Goal: Complete application form

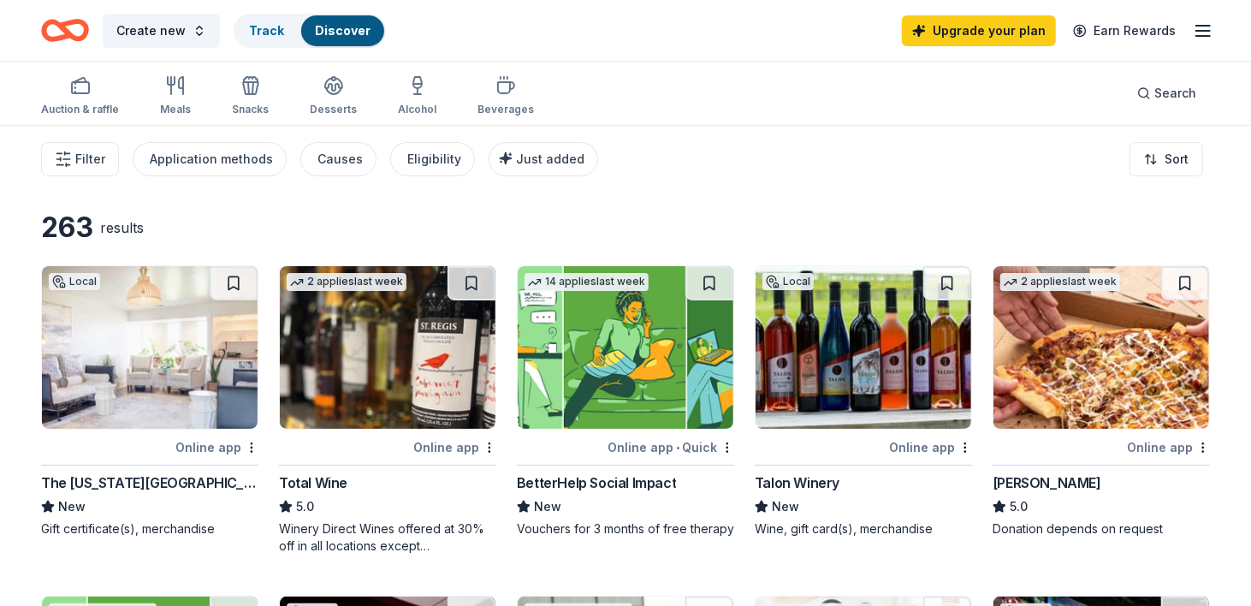
click at [1201, 31] on icon "button" at bounding box center [1203, 31] width 21 height 21
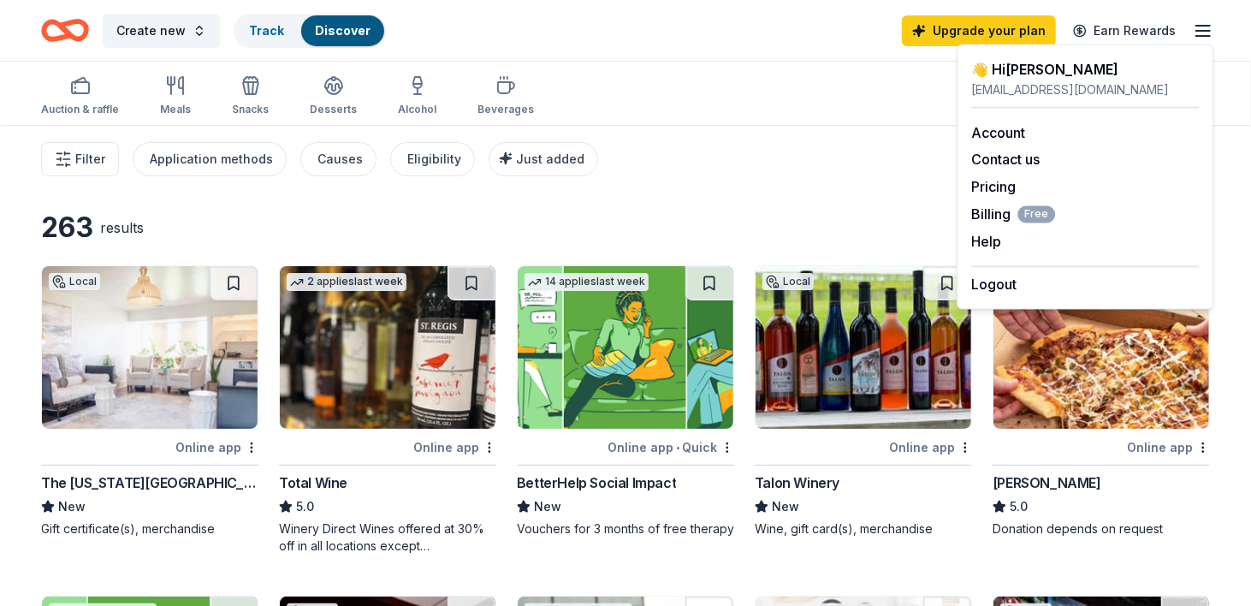
click at [845, 135] on div "Filter Application methods Causes Eligibility Just added Sort" at bounding box center [625, 159] width 1251 height 68
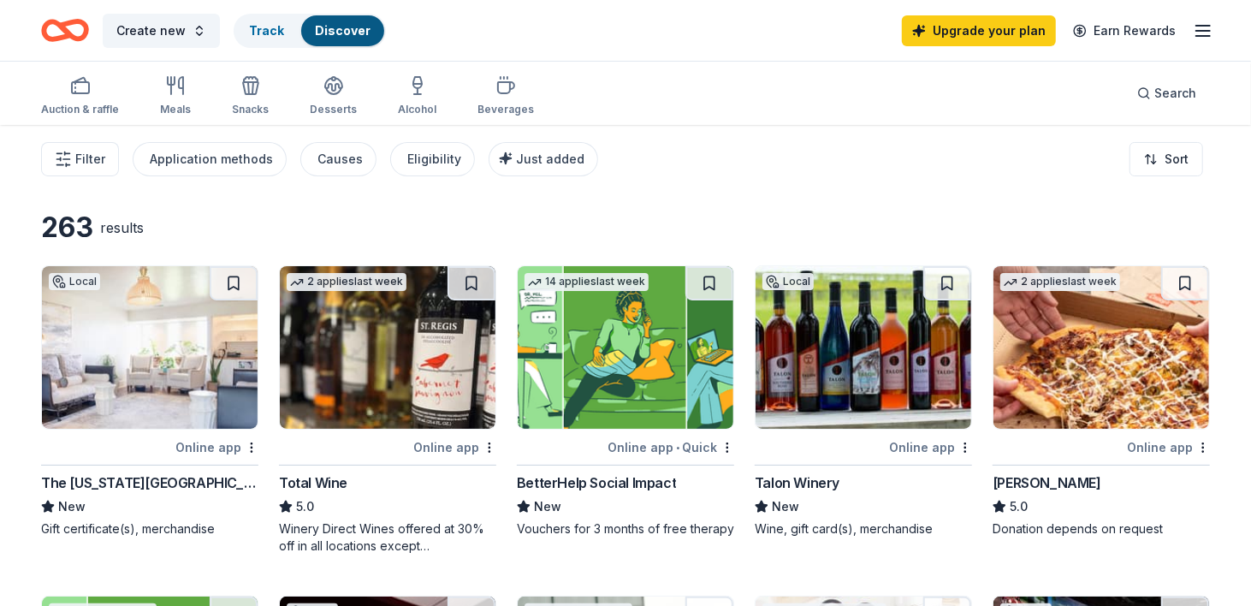
click at [203, 385] on img at bounding box center [150, 347] width 216 height 163
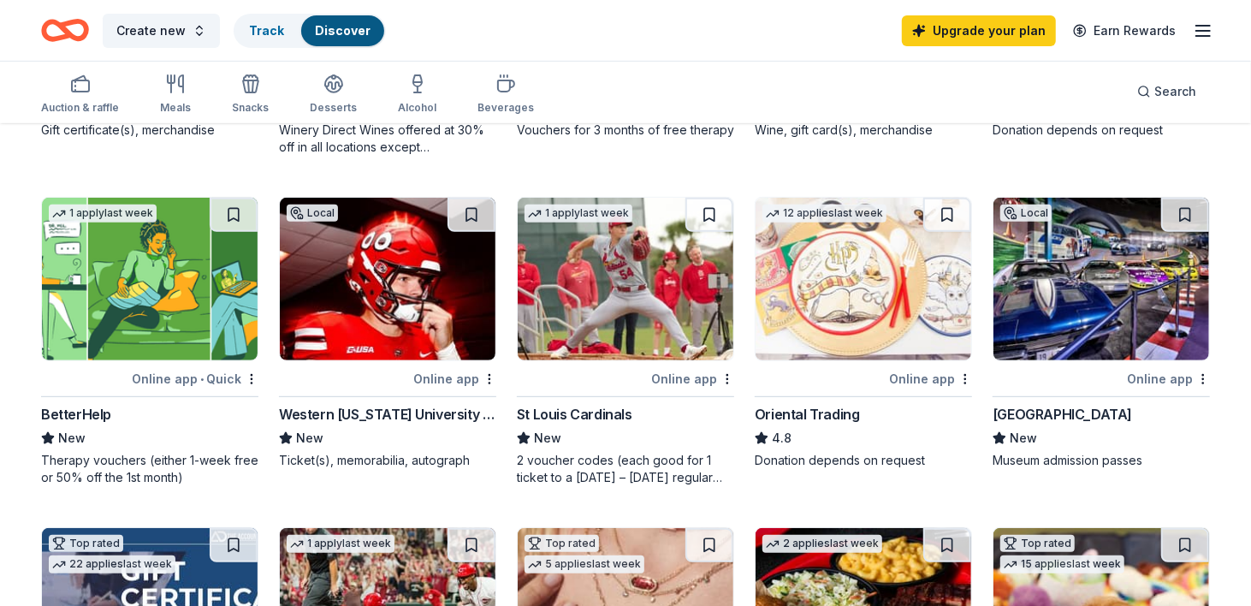
scroll to position [428, 0]
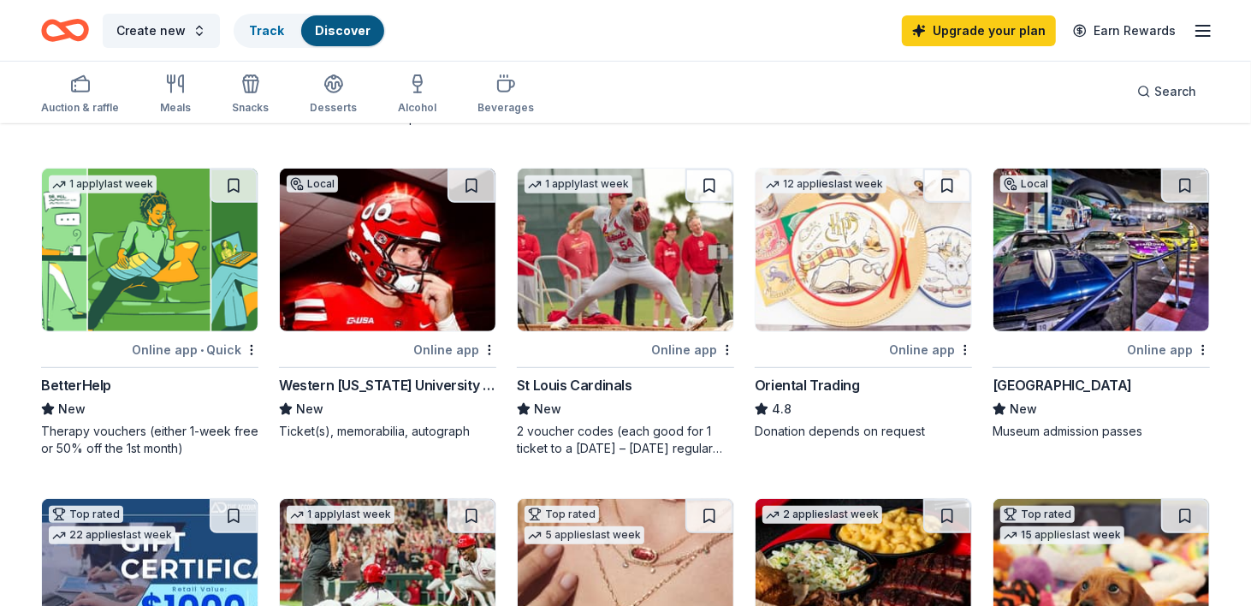
click at [418, 258] on img at bounding box center [388, 250] width 216 height 163
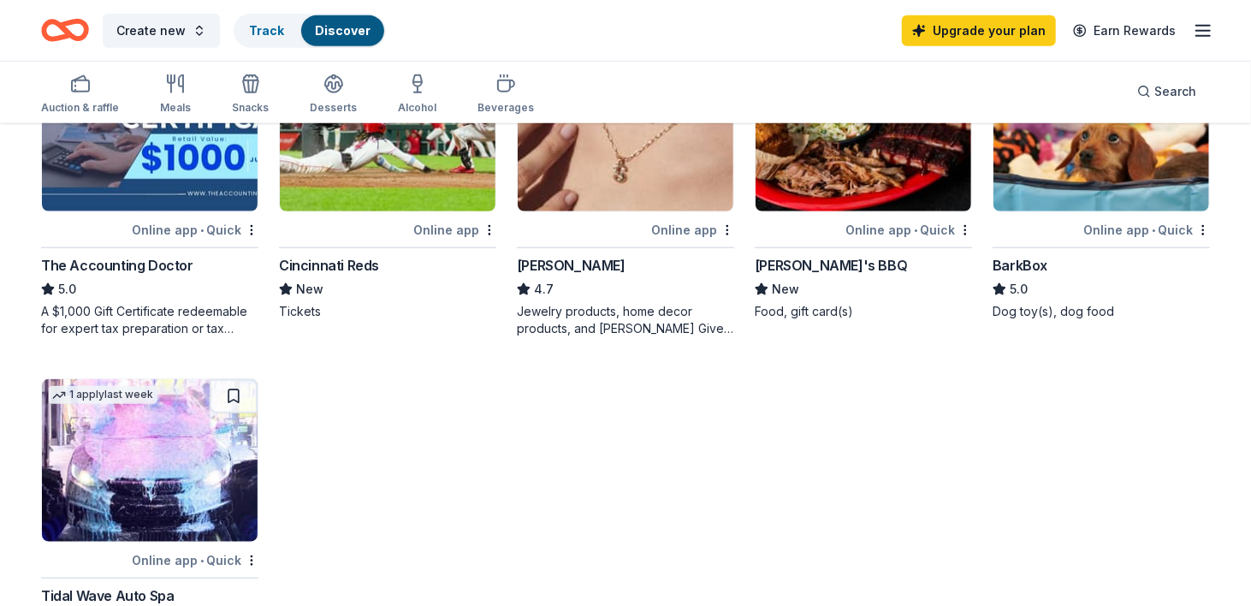
scroll to position [856, 0]
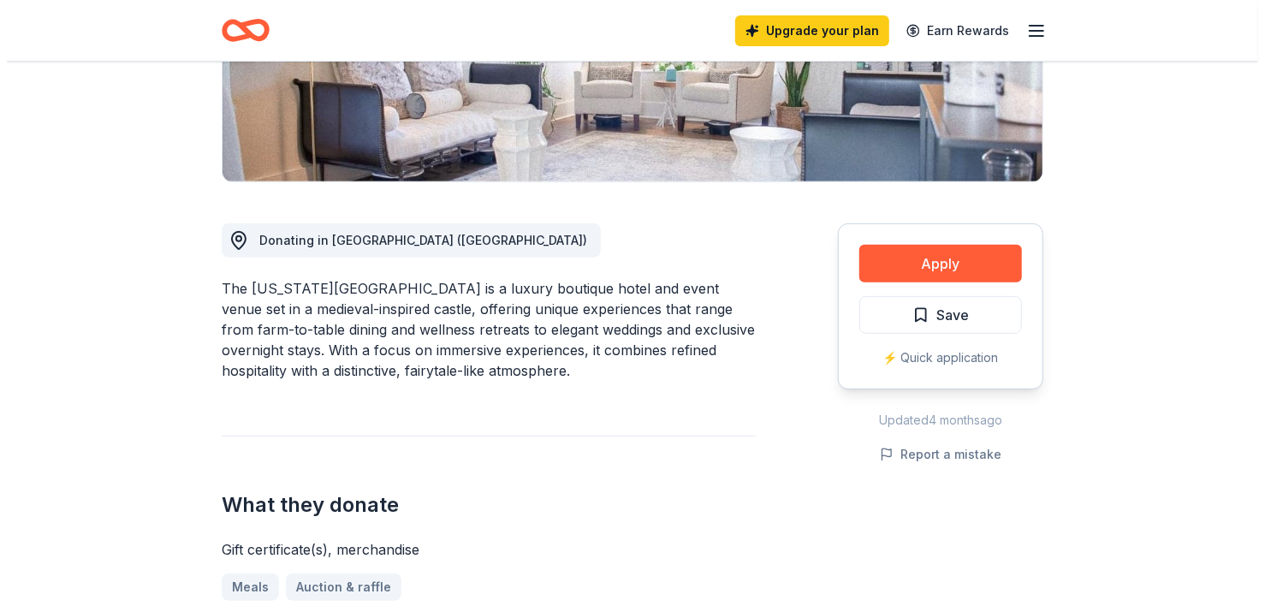
scroll to position [342, 0]
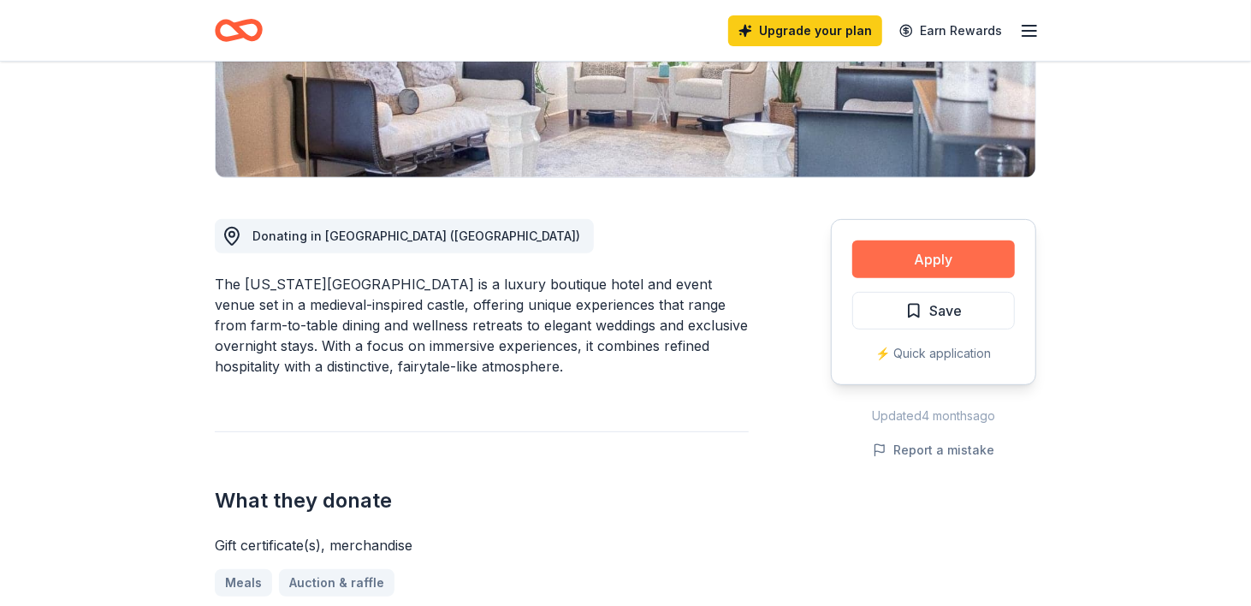
click at [957, 259] on button "Apply" at bounding box center [933, 259] width 163 height 38
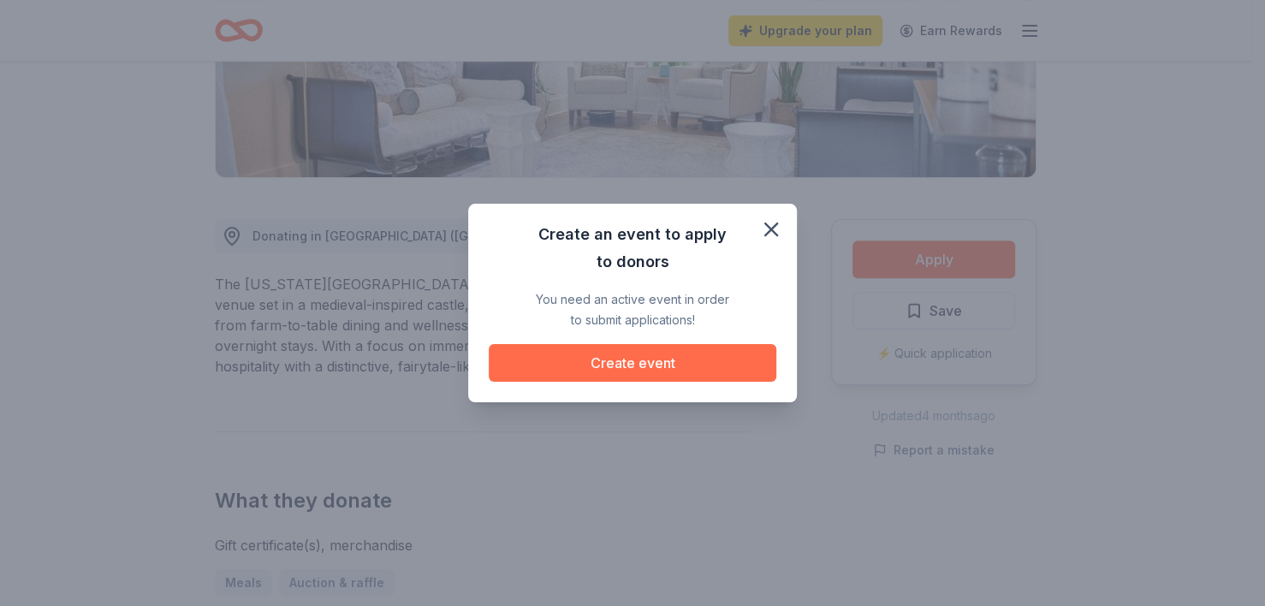
click at [658, 360] on button "Create event" at bounding box center [633, 363] width 288 height 38
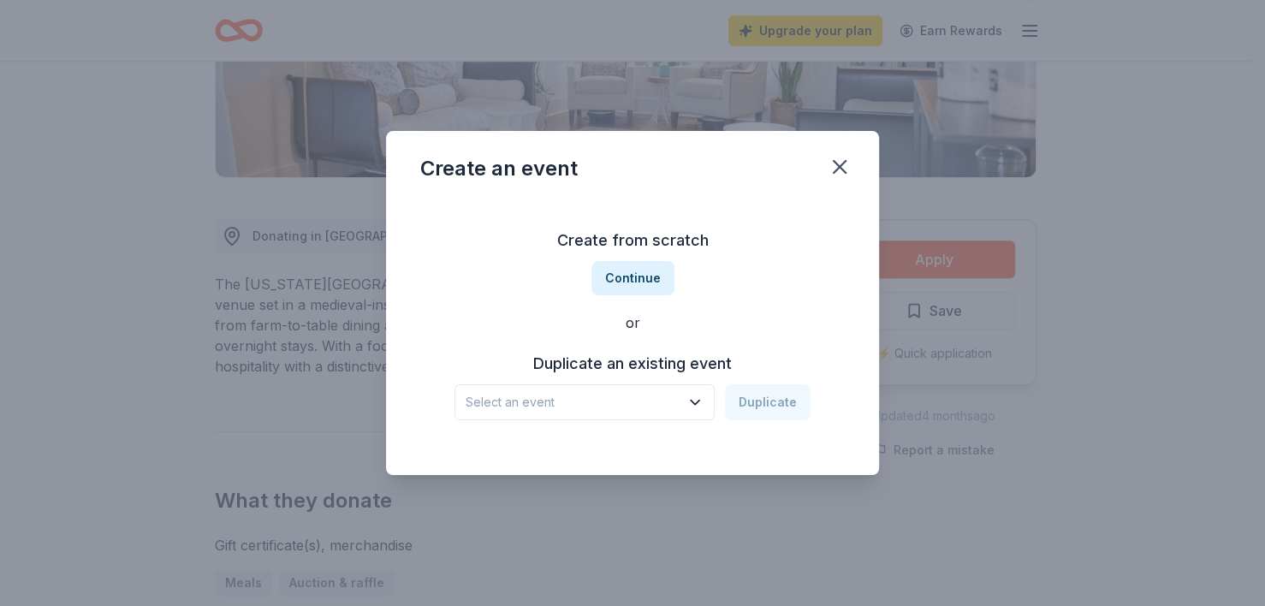
click at [679, 399] on span "Select an event" at bounding box center [573, 402] width 214 height 21
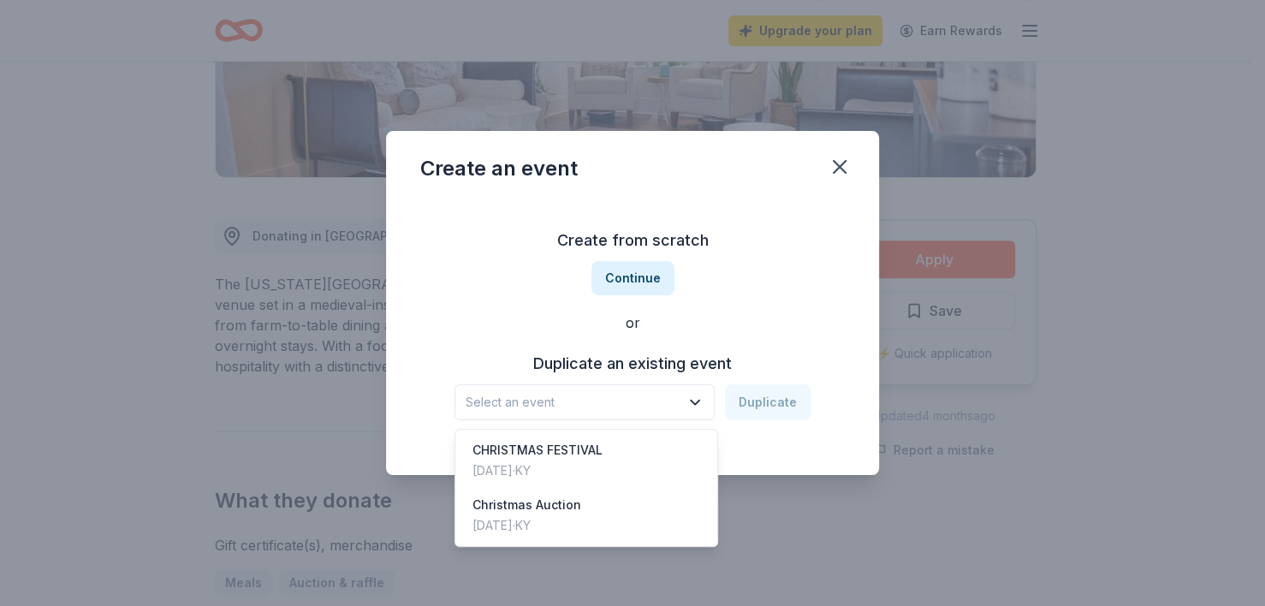
click at [733, 324] on div "Create from scratch Continue or Duplicate an existing event Select an event Dup…" at bounding box center [632, 323] width 424 height 248
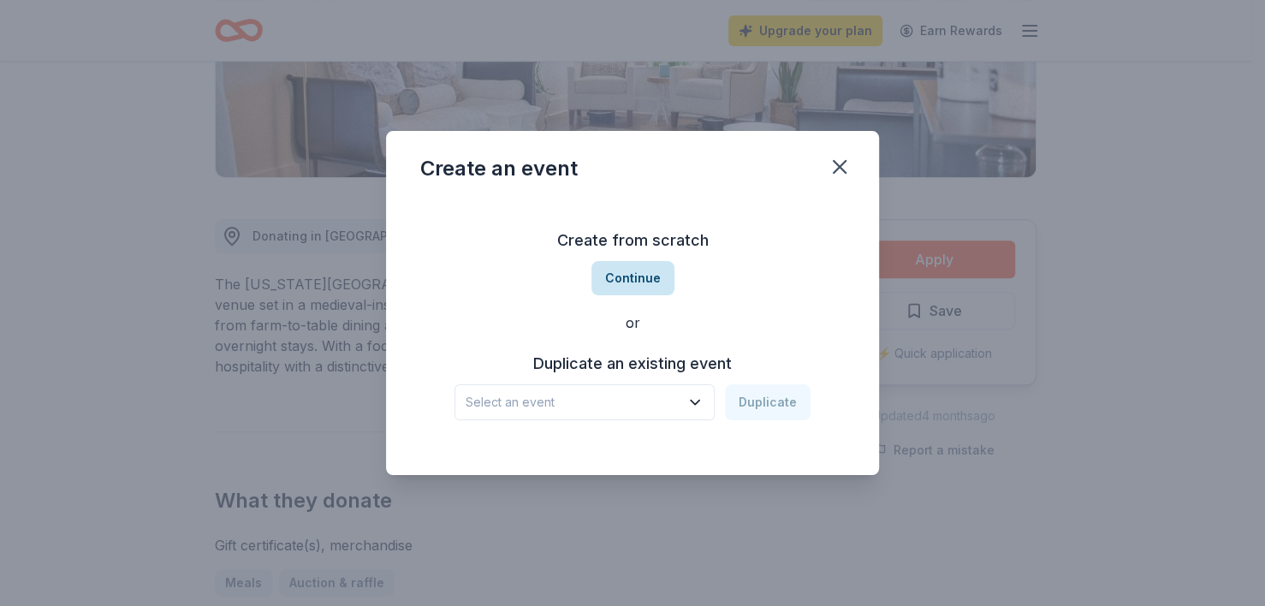
click at [636, 274] on button "Continue" at bounding box center [632, 278] width 83 height 34
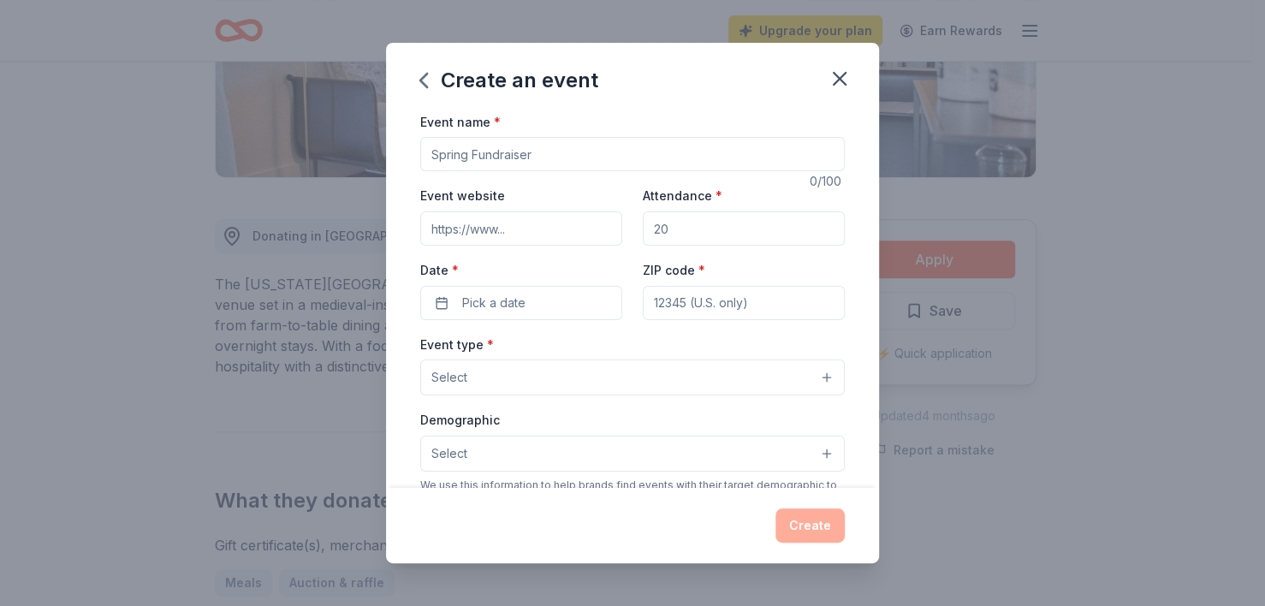
click at [525, 148] on input "Event name *" at bounding box center [632, 154] width 424 height 34
type input "Christmas Festival"
click at [485, 307] on span "Pick a date" at bounding box center [493, 303] width 63 height 21
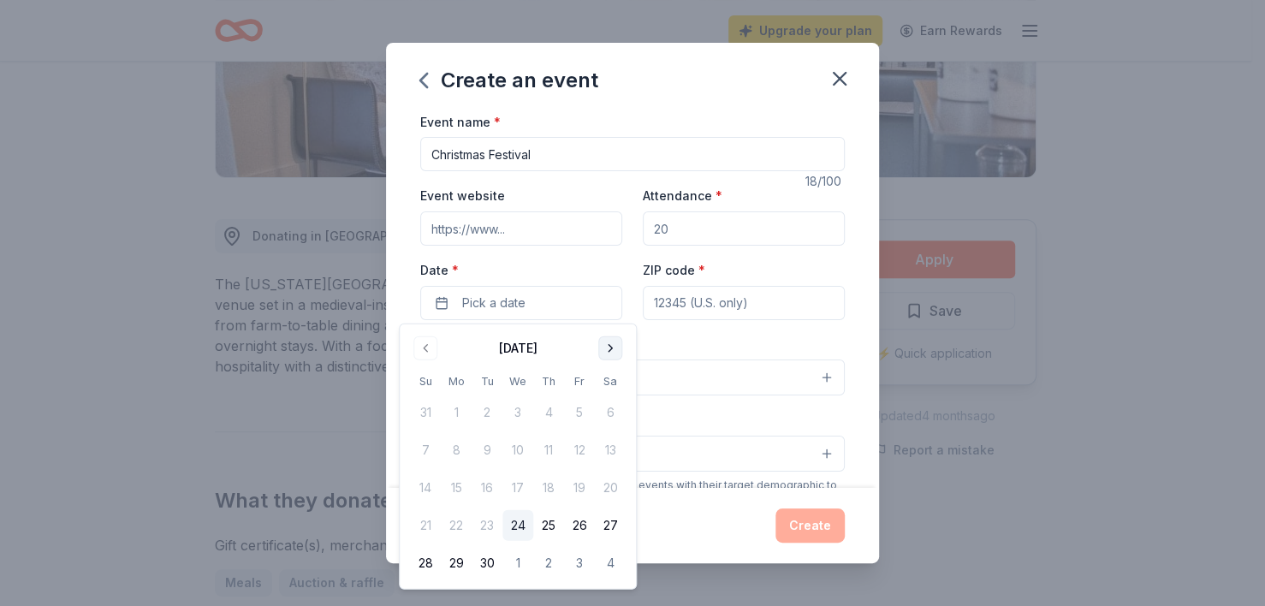
click at [606, 347] on button "Go to next month" at bounding box center [610, 348] width 24 height 24
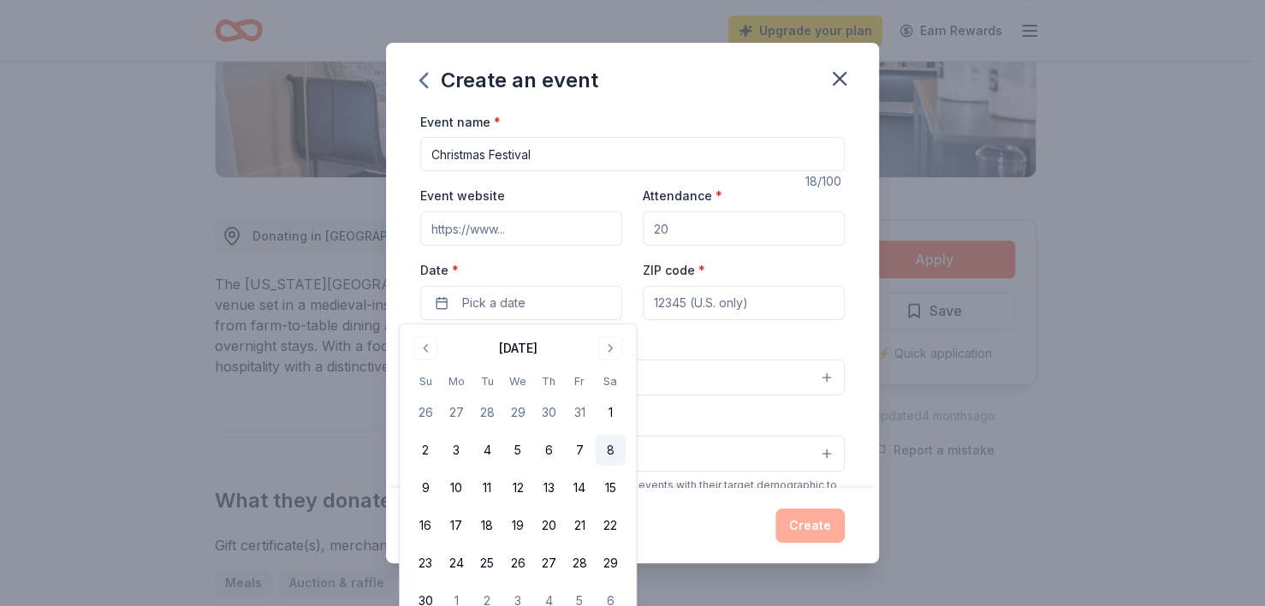
click at [617, 450] on button "8" at bounding box center [610, 450] width 31 height 31
click at [664, 301] on input "ZIP code *" at bounding box center [744, 303] width 202 height 34
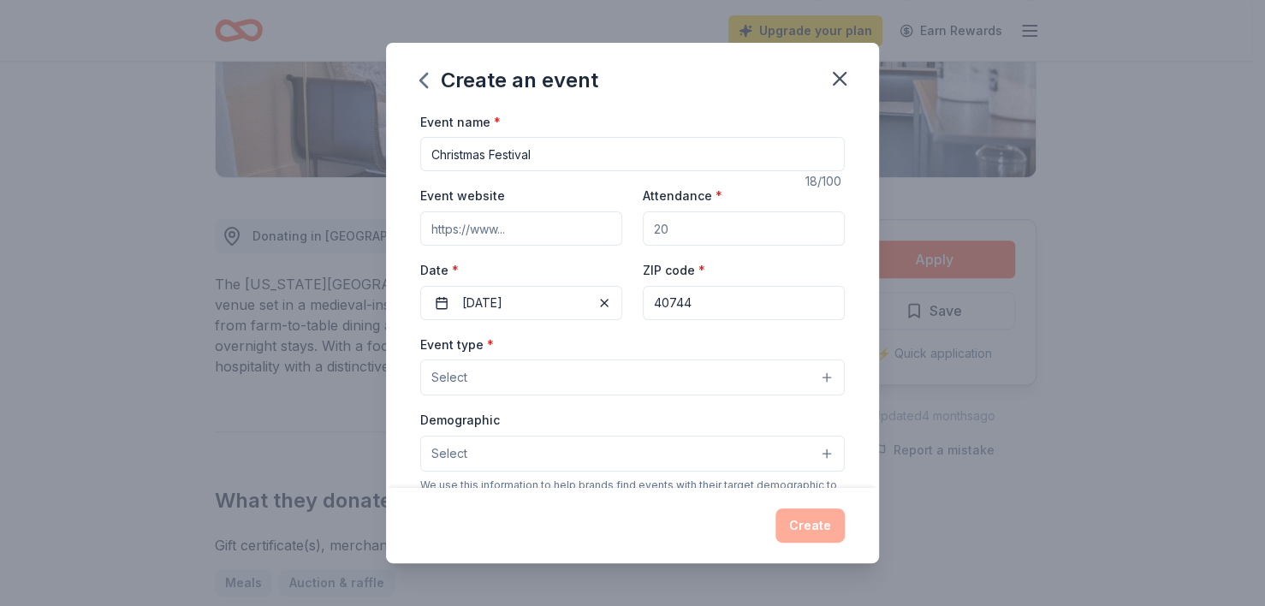
type input "40744"
click at [556, 377] on button "Select" at bounding box center [632, 377] width 424 height 36
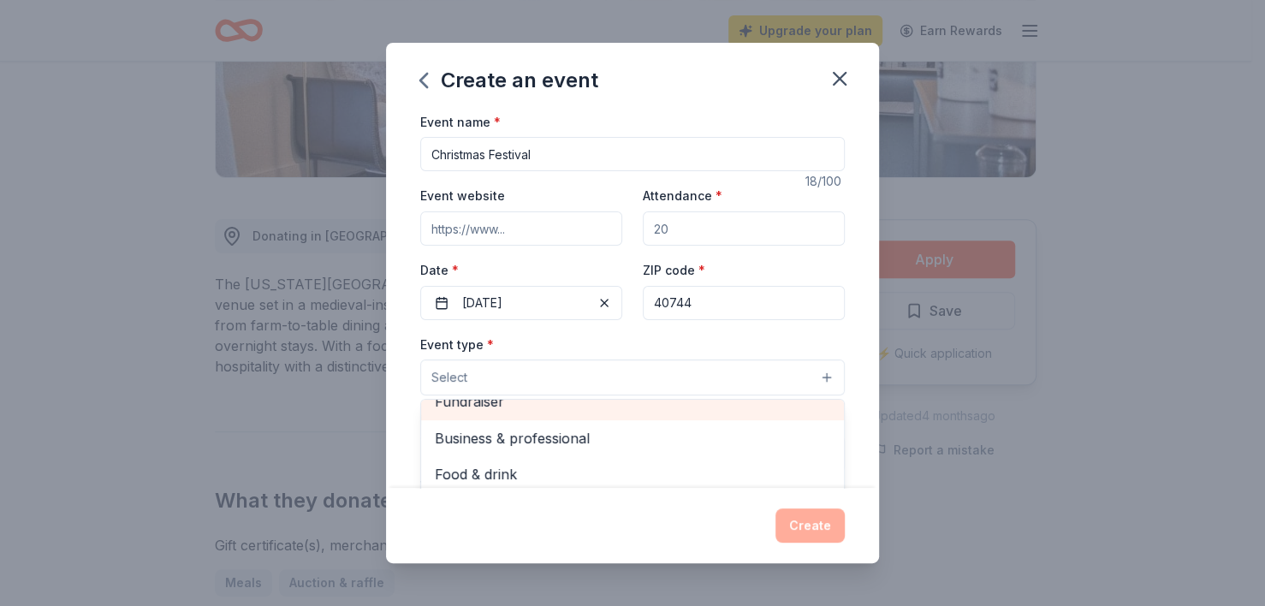
scroll to position [0, 0]
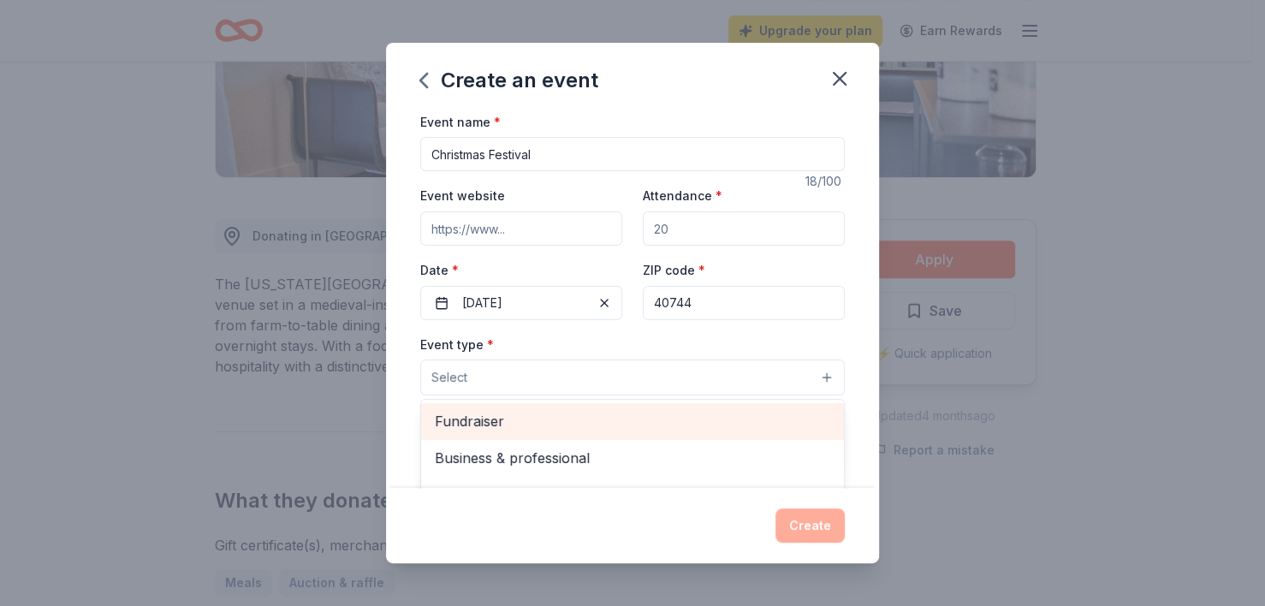
click at [507, 418] on span "Fundraiser" at bounding box center [632, 421] width 395 height 22
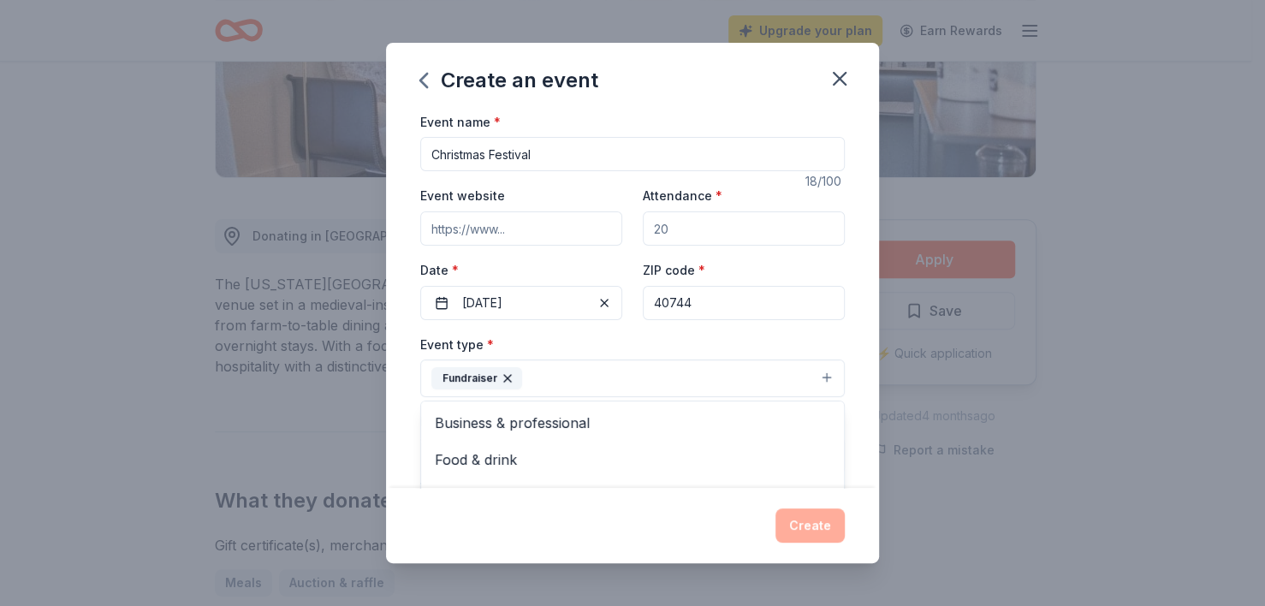
click at [814, 334] on div "Event type * Fundraiser Business & professional Food & drink Health & wellness …" at bounding box center [632, 366] width 424 height 64
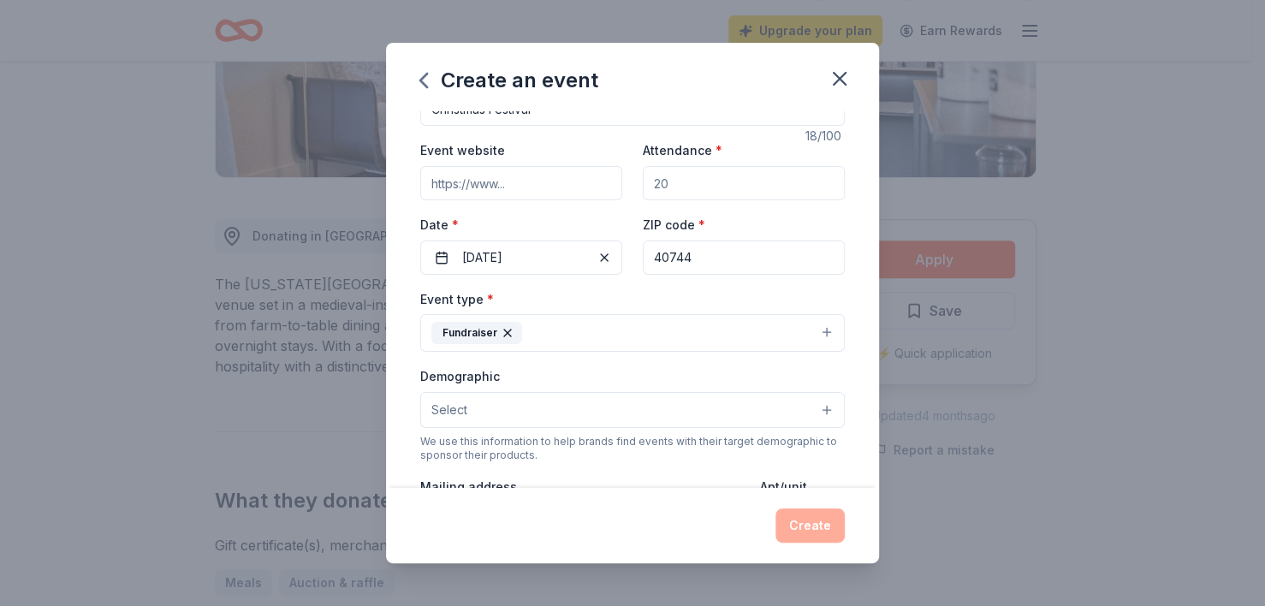
scroll to position [86, 0]
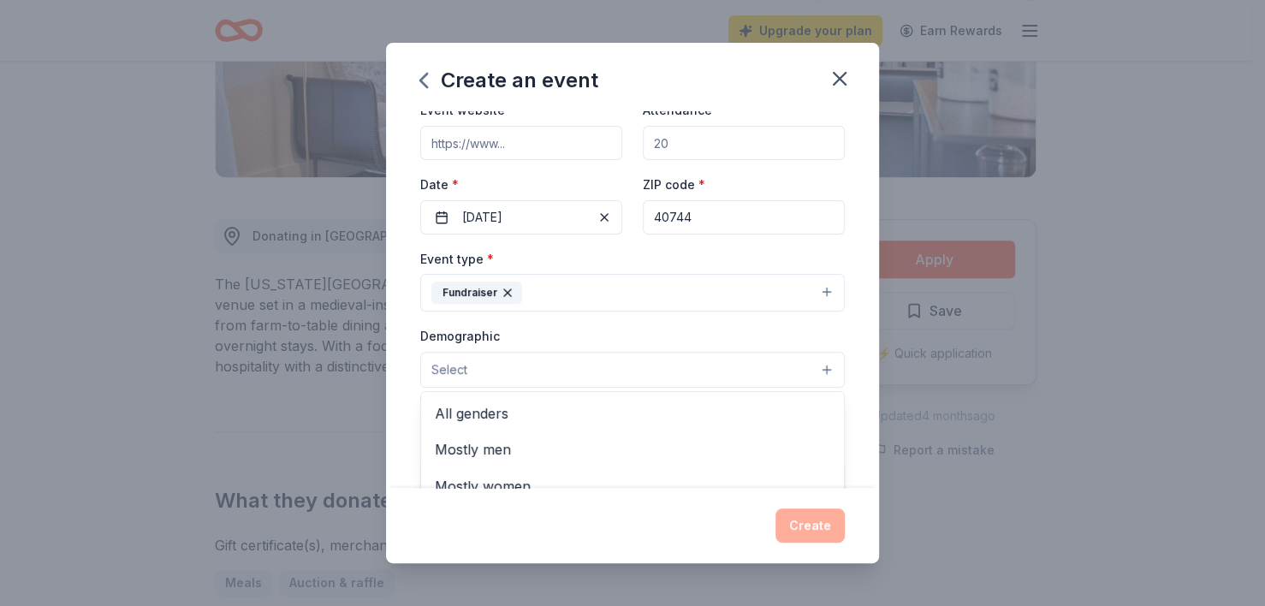
click at [786, 370] on button "Select" at bounding box center [632, 370] width 424 height 36
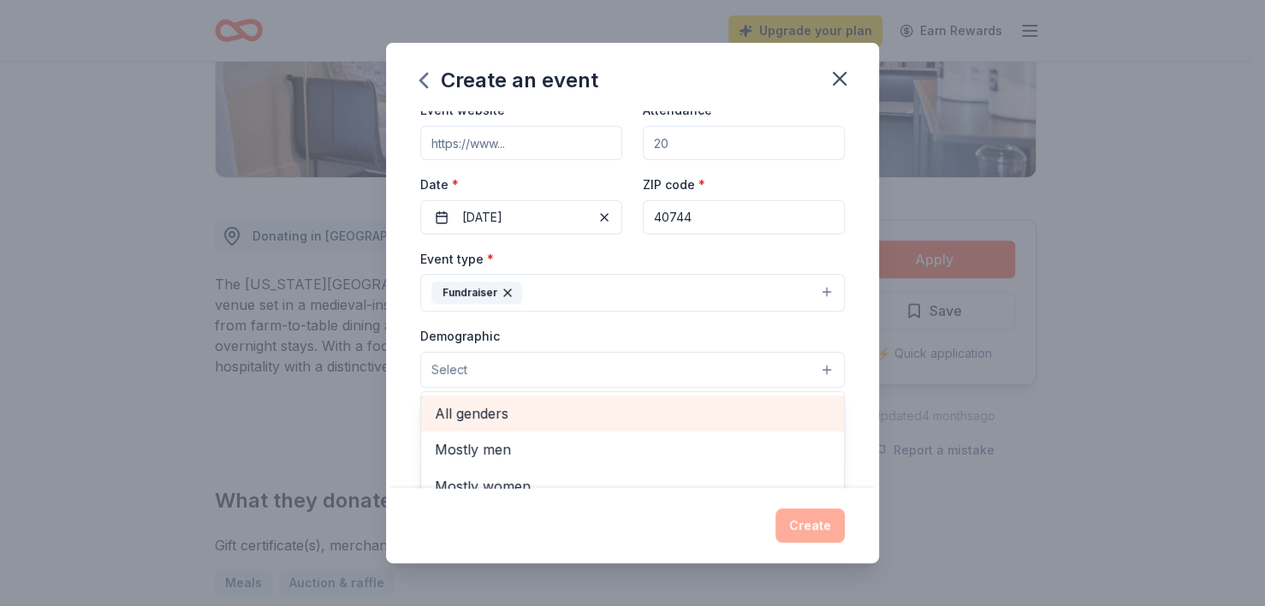
click at [685, 412] on span "All genders" at bounding box center [632, 413] width 395 height 22
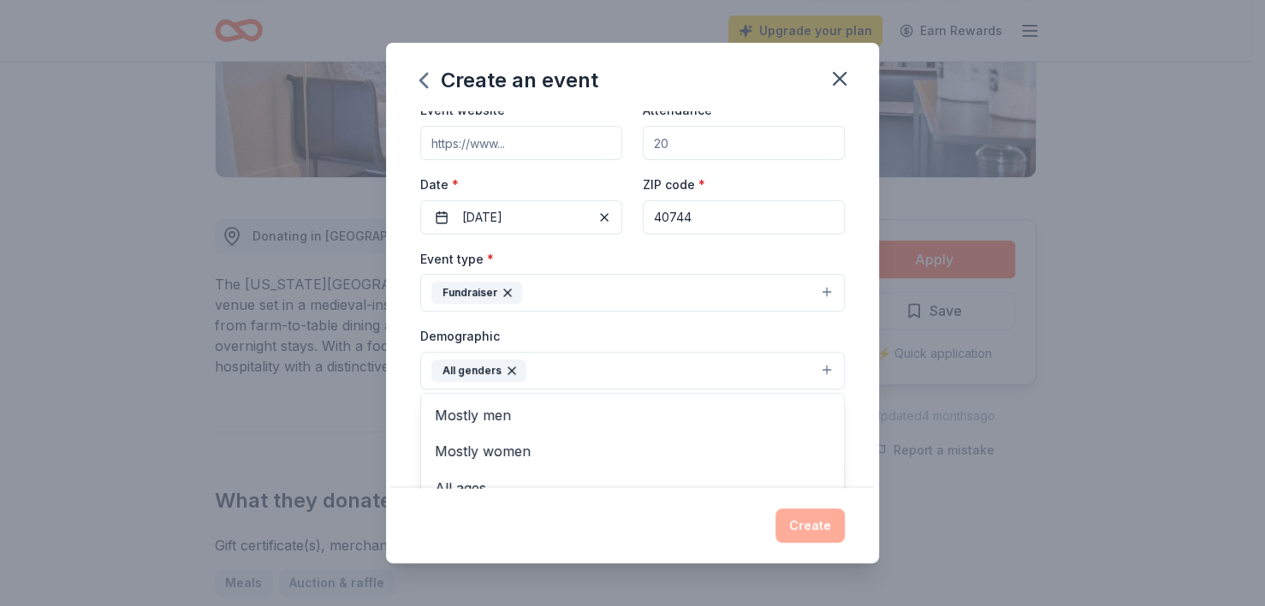
click at [852, 358] on div "Event name * Christmas Festival 18 /100 Event website Attendance * Date * 11/08…" at bounding box center [632, 299] width 493 height 377
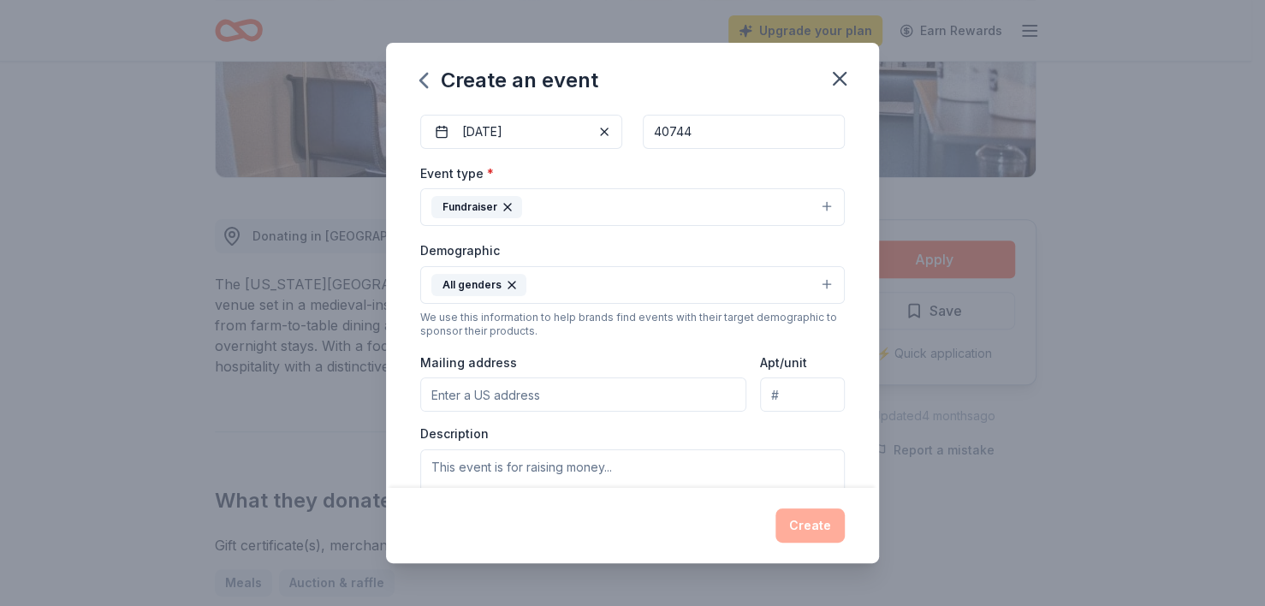
scroll to position [257, 0]
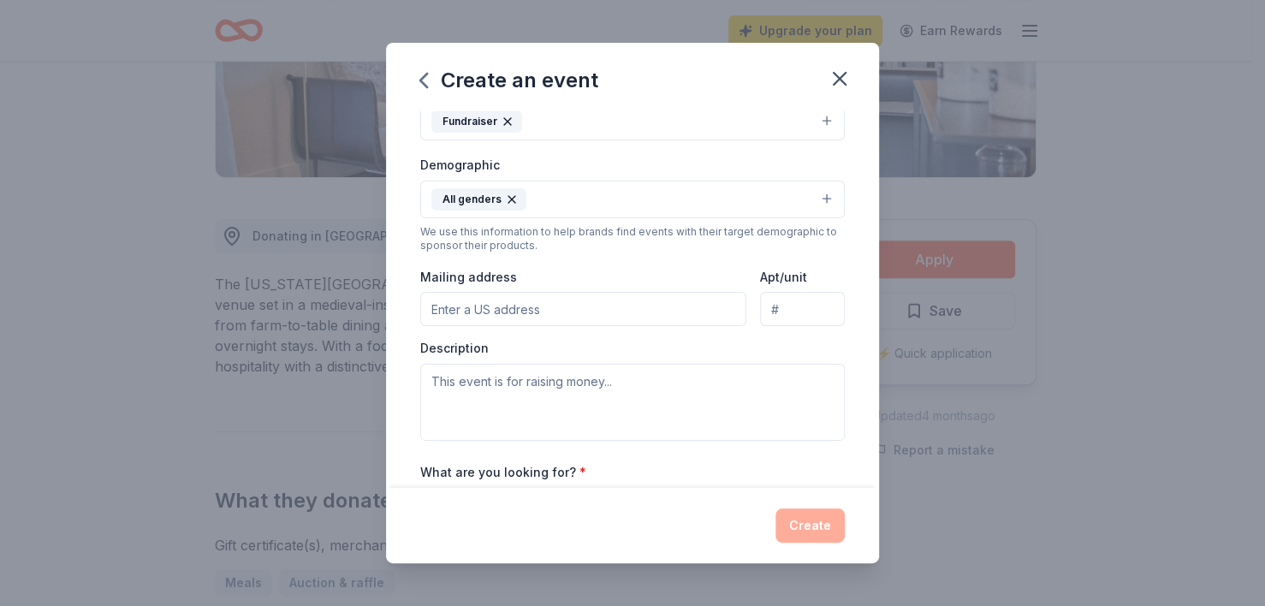
click at [587, 307] on input "Mailing address" at bounding box center [583, 309] width 326 height 34
type input "6800 Barbourville Rd."
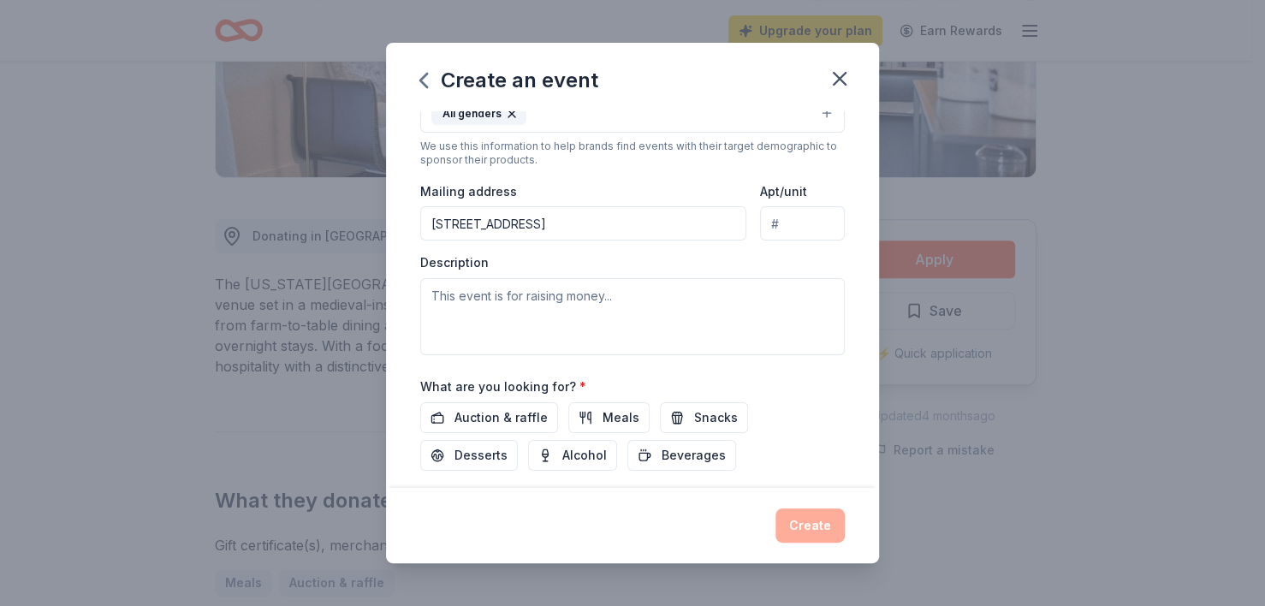
scroll to position [428, 0]
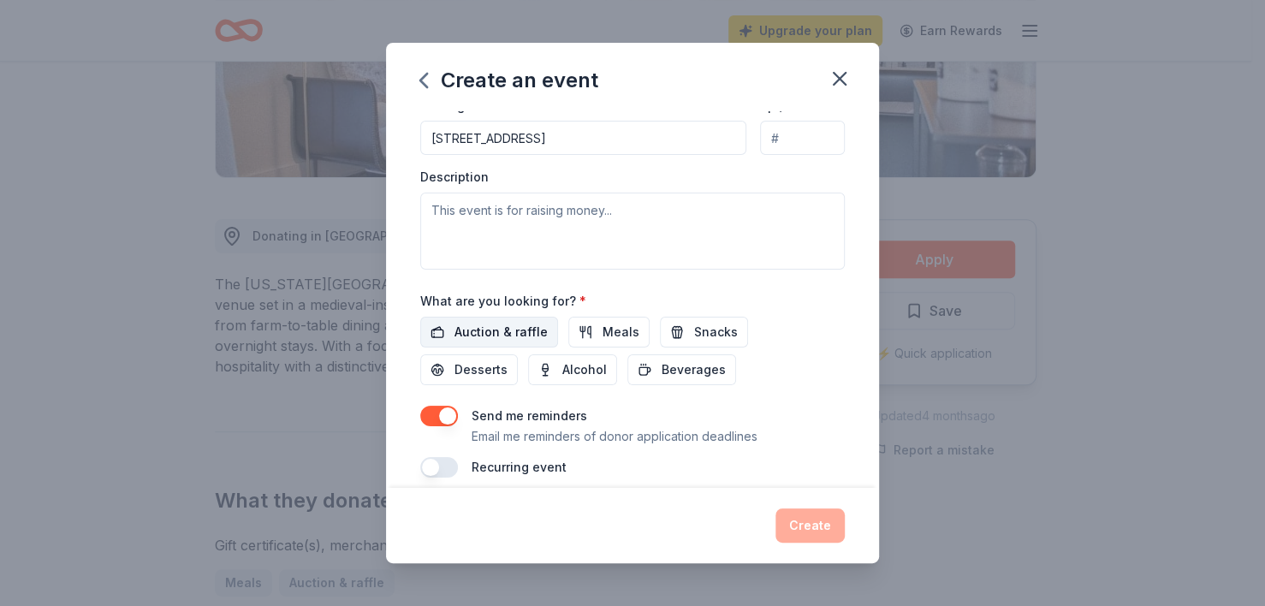
click at [517, 328] on span "Auction & raffle" at bounding box center [500, 332] width 93 height 21
click at [607, 328] on span "Meals" at bounding box center [620, 332] width 37 height 21
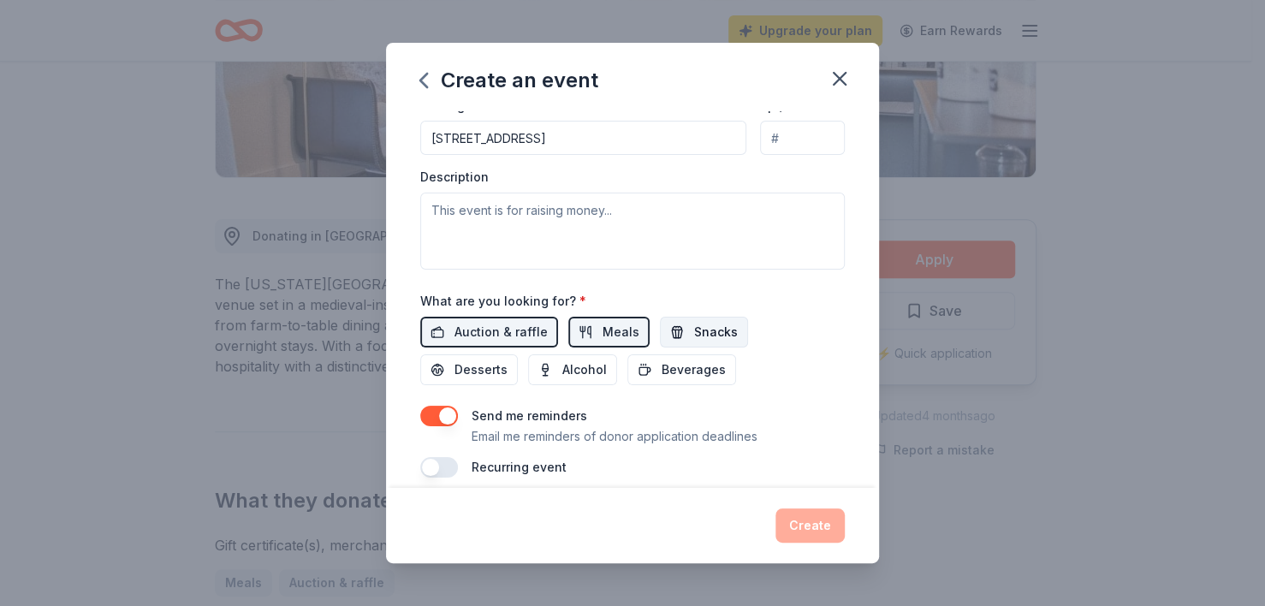
scroll to position [442, 0]
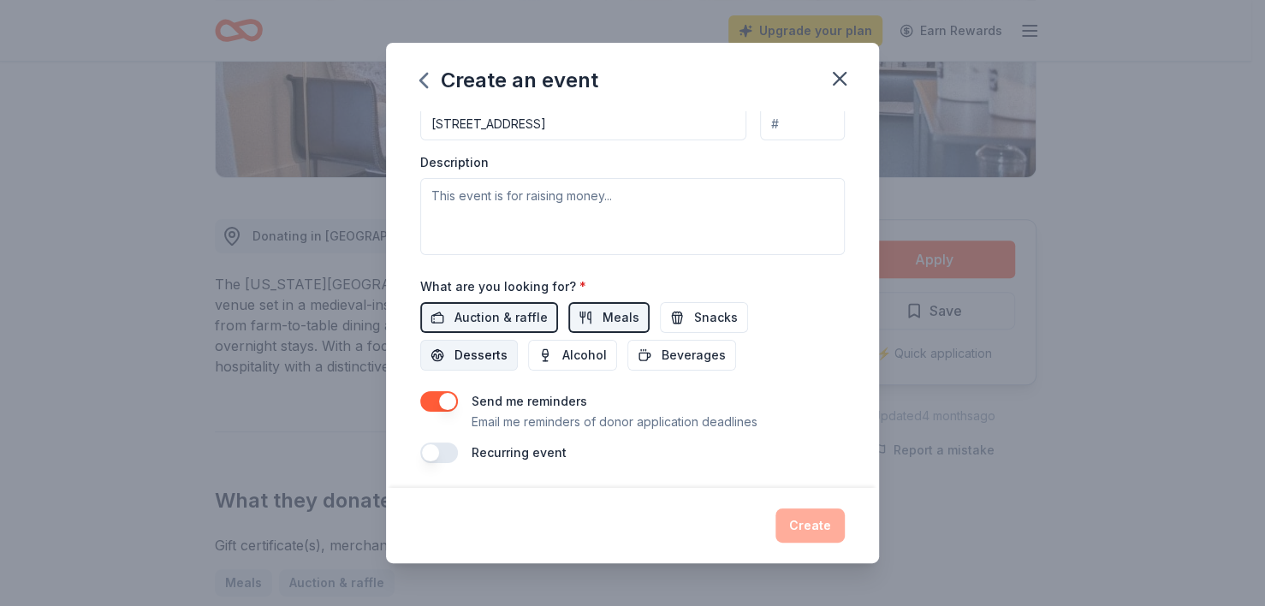
click at [499, 353] on span "Desserts" at bounding box center [480, 355] width 53 height 21
click at [661, 350] on span "Beverages" at bounding box center [693, 355] width 64 height 21
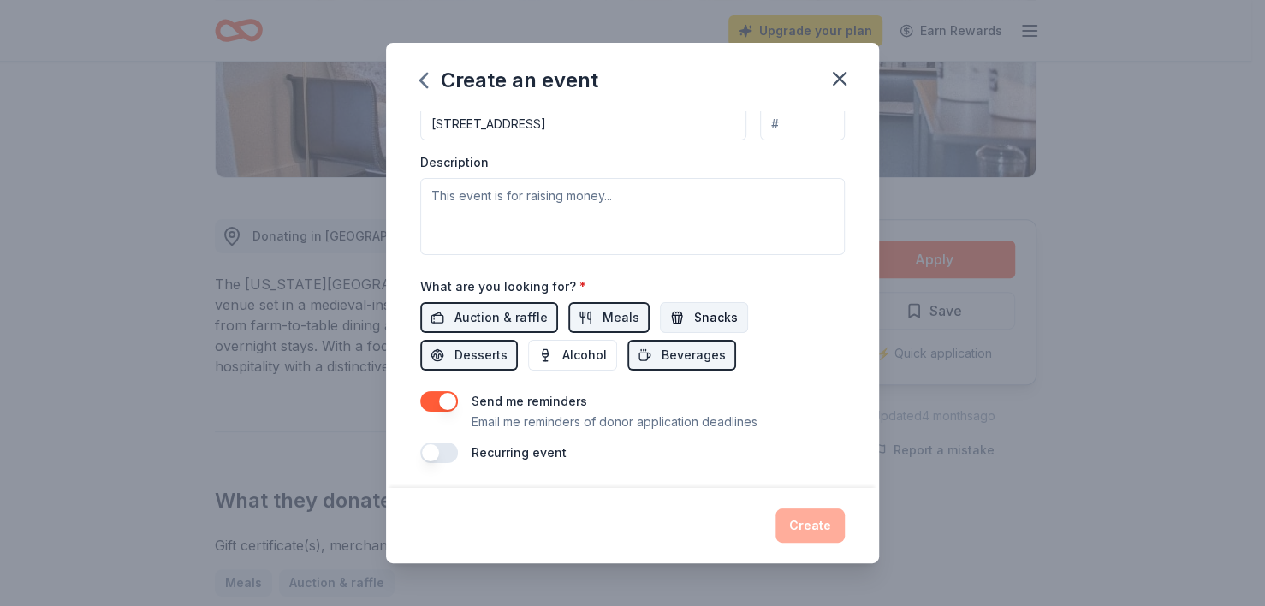
click at [694, 307] on span "Snacks" at bounding box center [716, 317] width 44 height 21
click at [434, 399] on button "button" at bounding box center [439, 401] width 38 height 21
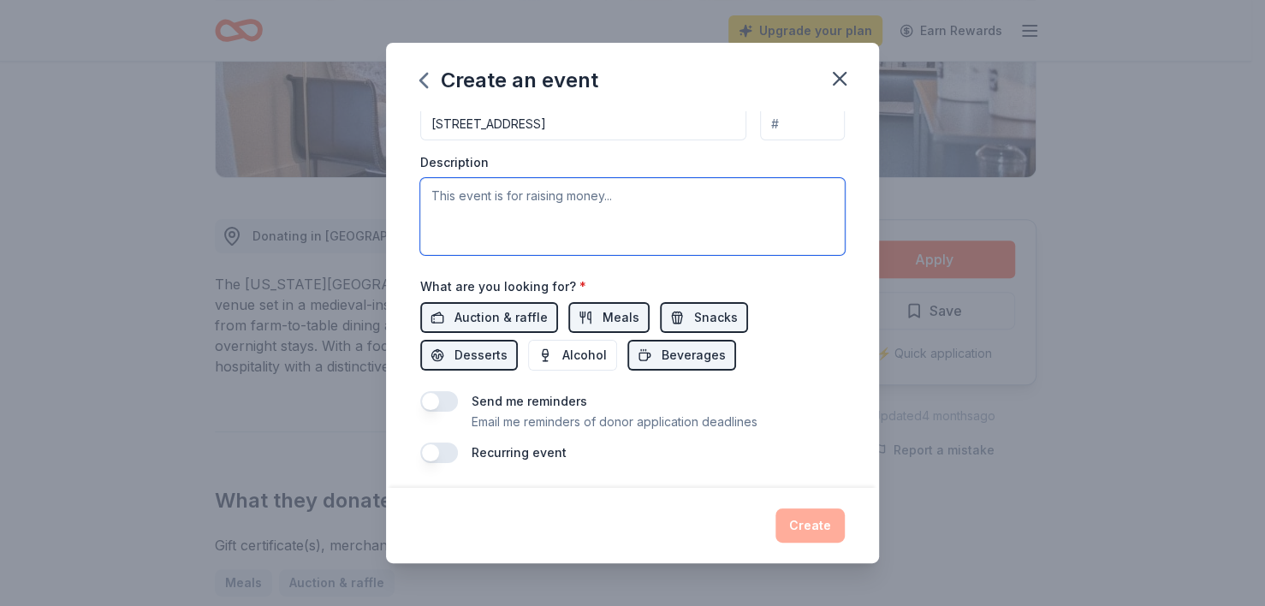
click at [527, 200] on textarea at bounding box center [632, 216] width 424 height 77
paste textarea "[GEOGRAPHIC_DATA] PTO would like to request a donation for our Christmas Festiv…"
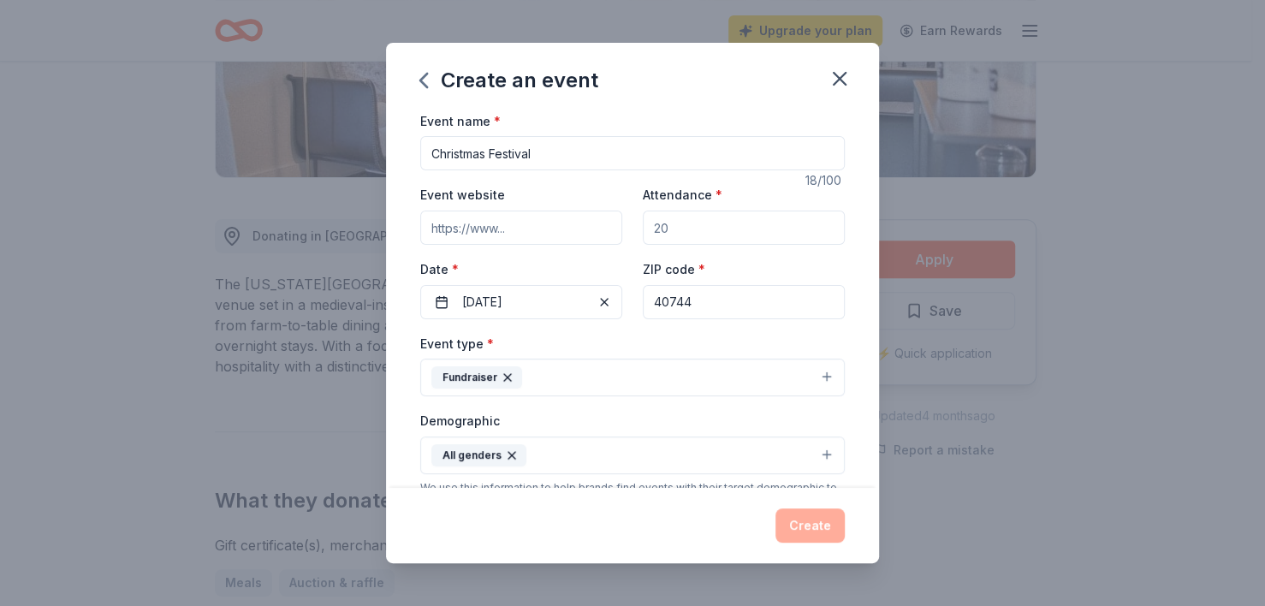
scroll to position [0, 0]
type textarea "[GEOGRAPHIC_DATA] PTO would like to request a donation for our Christmas Festiv…"
click at [685, 228] on input "Attendance *" at bounding box center [744, 228] width 202 height 34
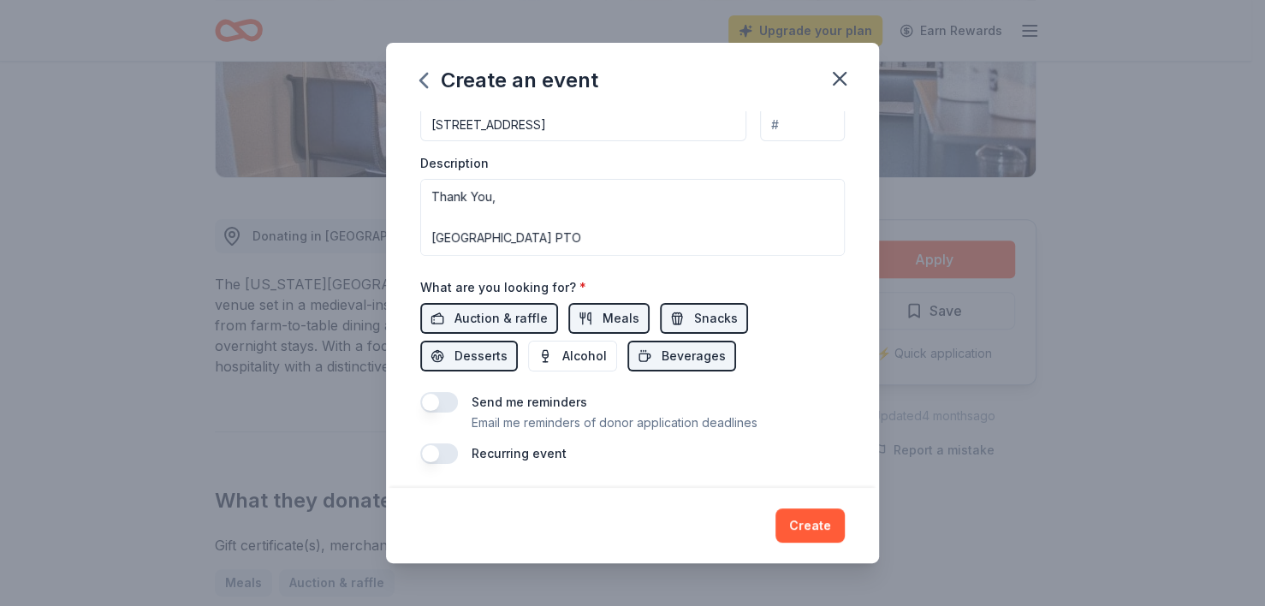
scroll to position [442, 0]
type input "300"
click at [804, 533] on button "Create" at bounding box center [809, 525] width 69 height 34
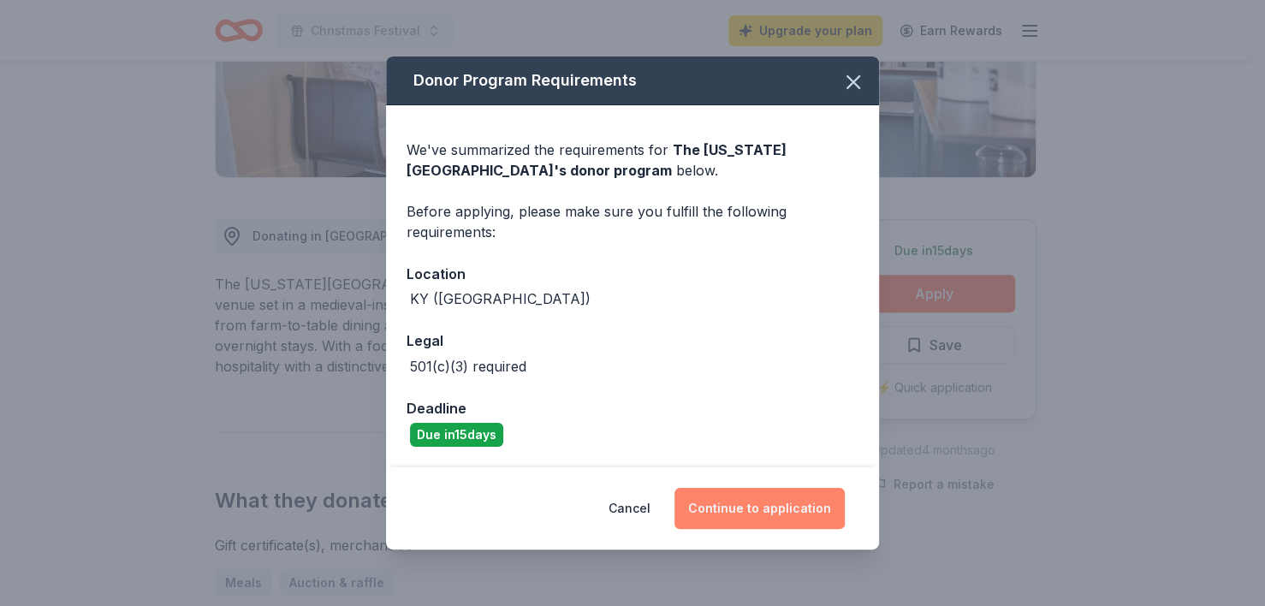
click at [773, 510] on button "Continue to application" at bounding box center [759, 508] width 170 height 41
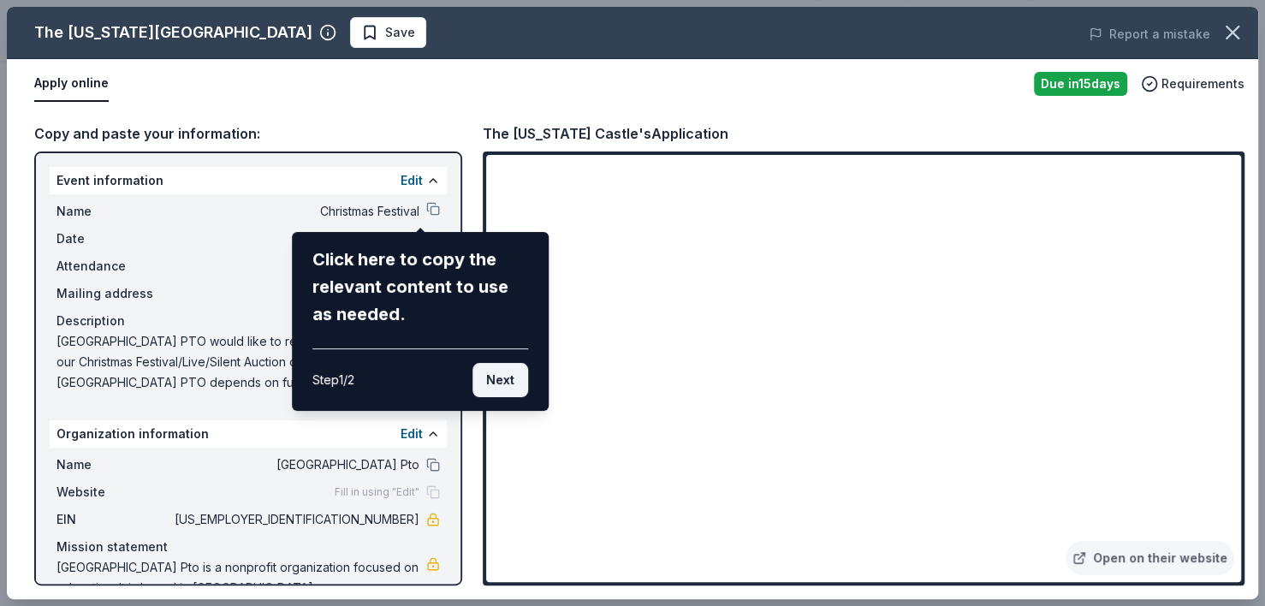
click at [511, 384] on button "Next" at bounding box center [500, 380] width 56 height 34
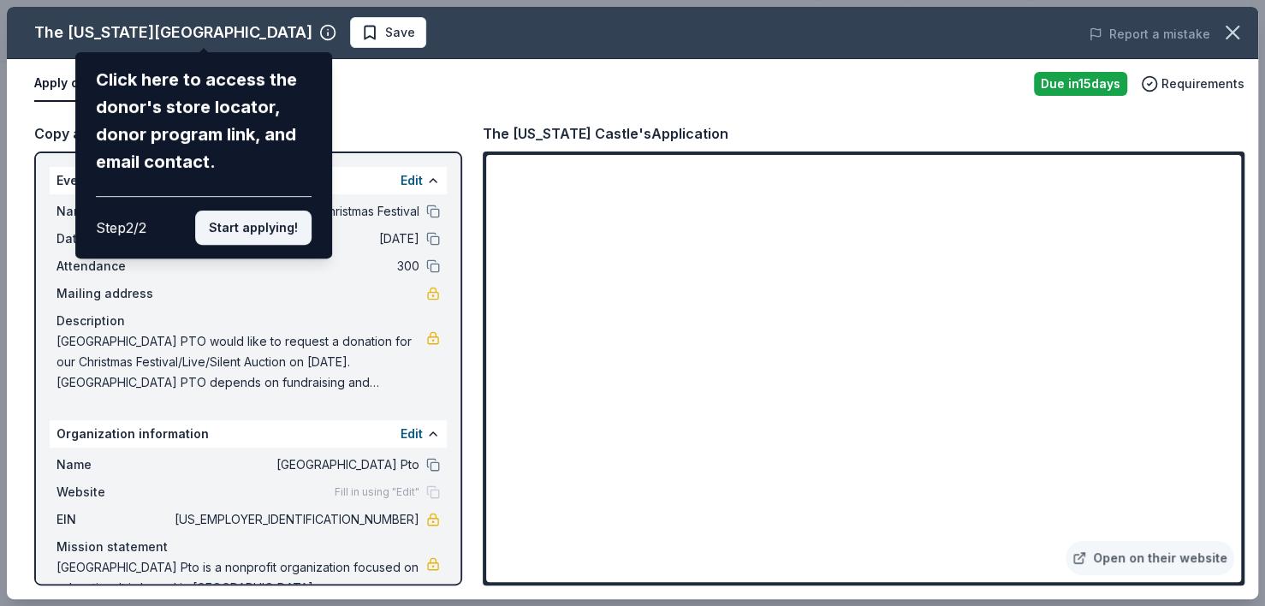
click at [270, 229] on button "Start applying!" at bounding box center [253, 228] width 116 height 34
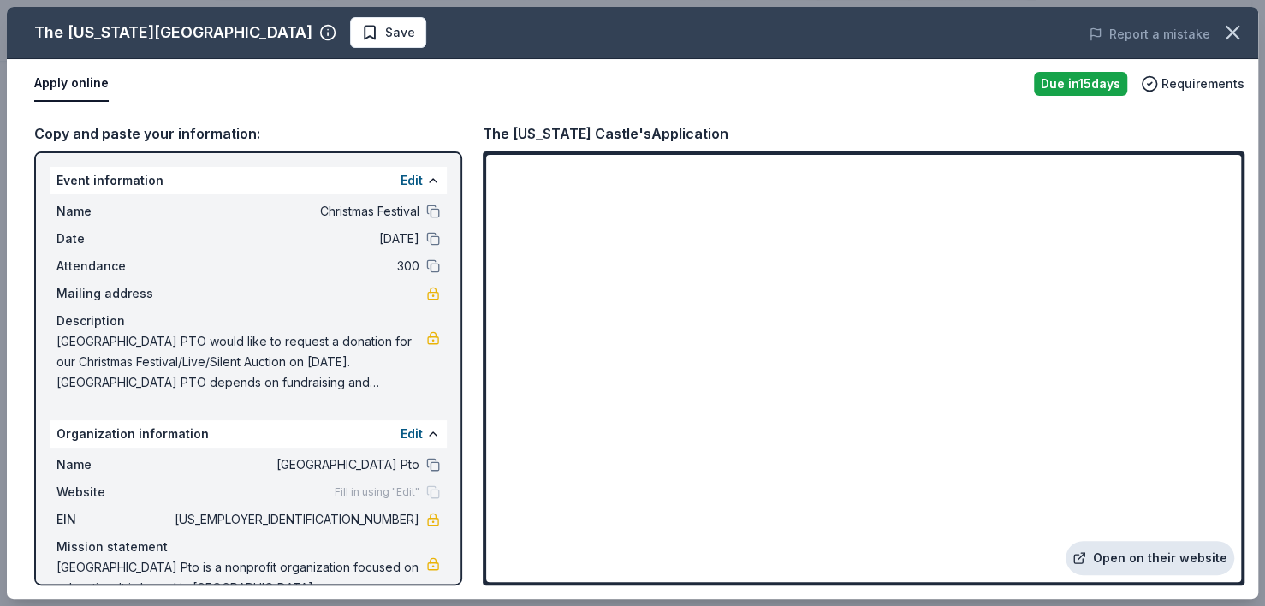
click at [1129, 557] on link "Open on their website" at bounding box center [1149, 558] width 169 height 34
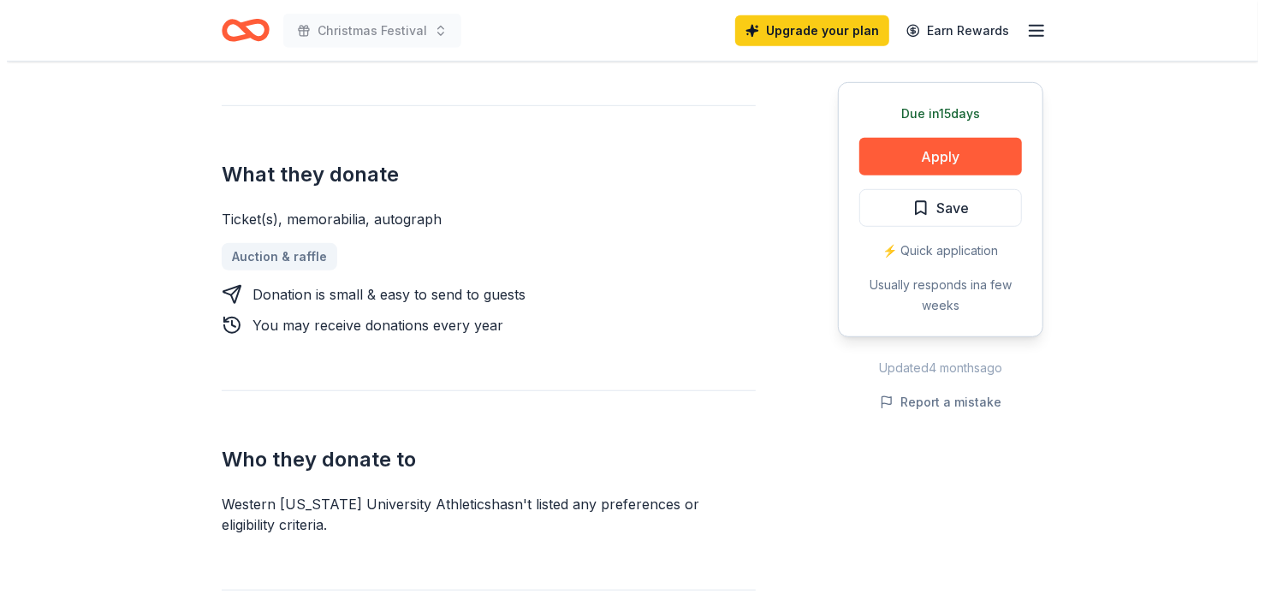
scroll to position [685, 0]
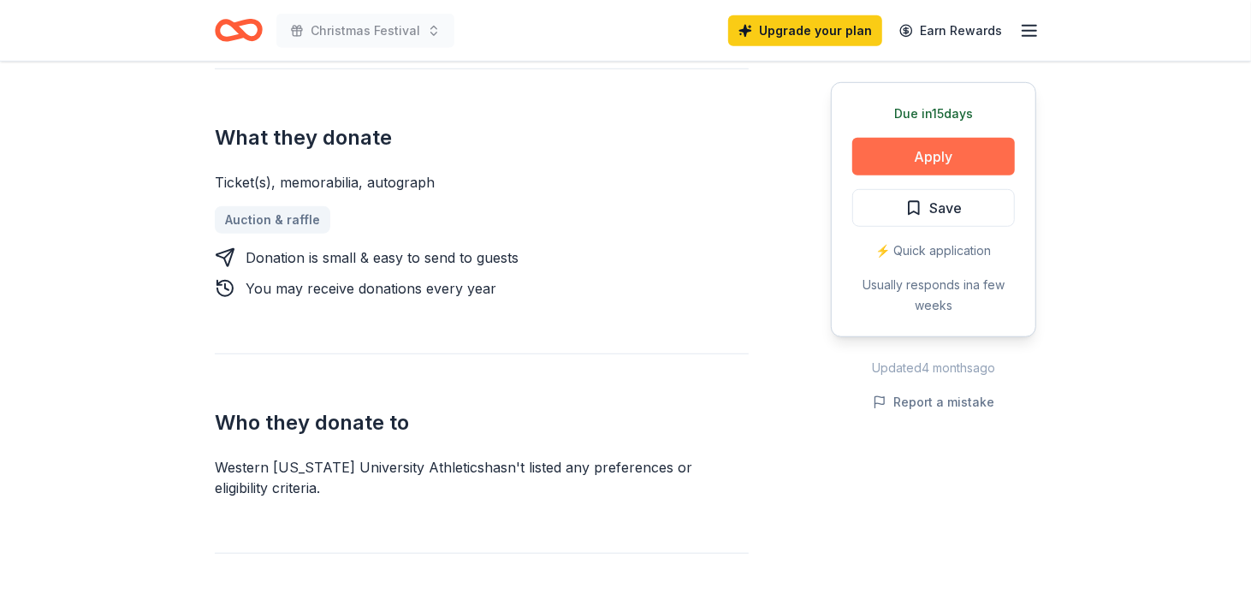
click at [929, 149] on button "Apply" at bounding box center [933, 157] width 163 height 38
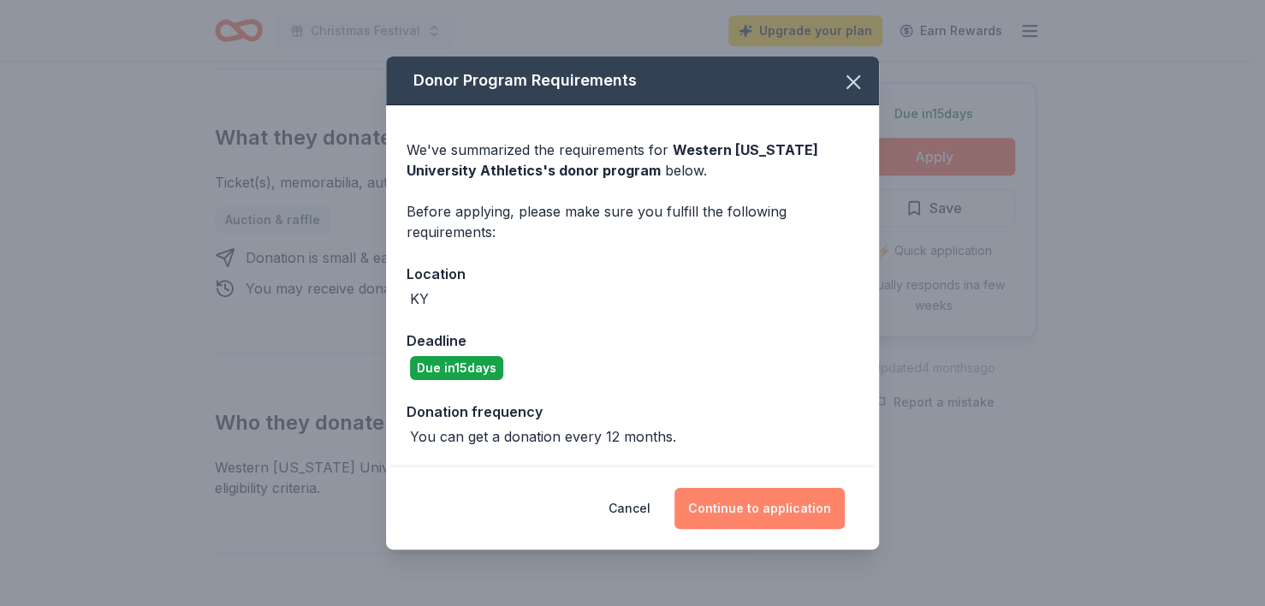
click at [741, 516] on button "Continue to application" at bounding box center [759, 508] width 170 height 41
